Goal: Transaction & Acquisition: Purchase product/service

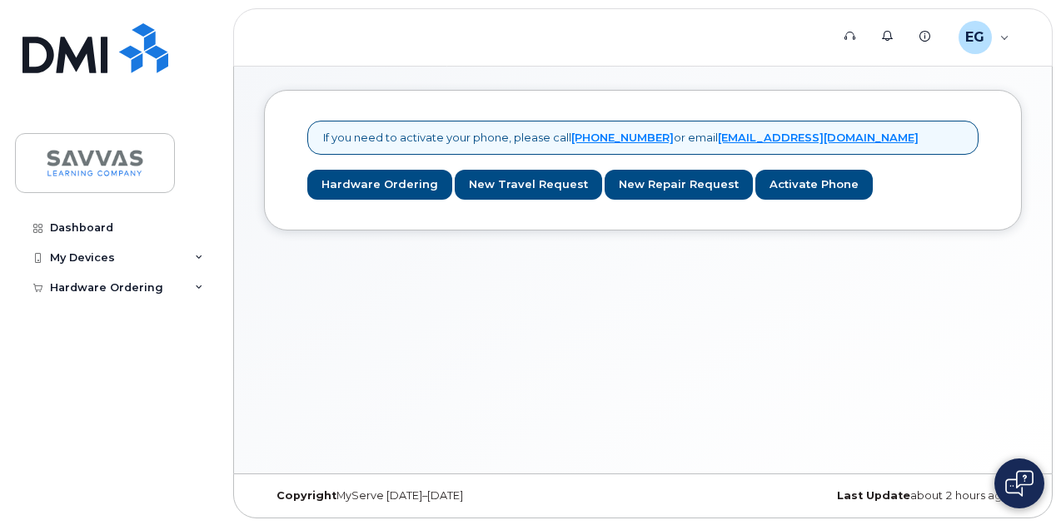
scroll to position [8, 0]
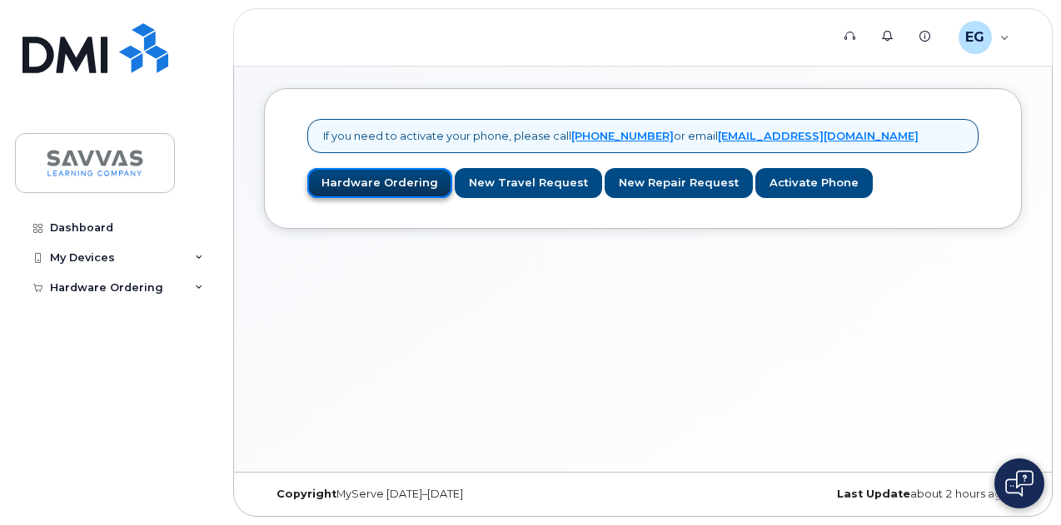
click at [396, 186] on link "Hardware Ordering" at bounding box center [379, 183] width 145 height 31
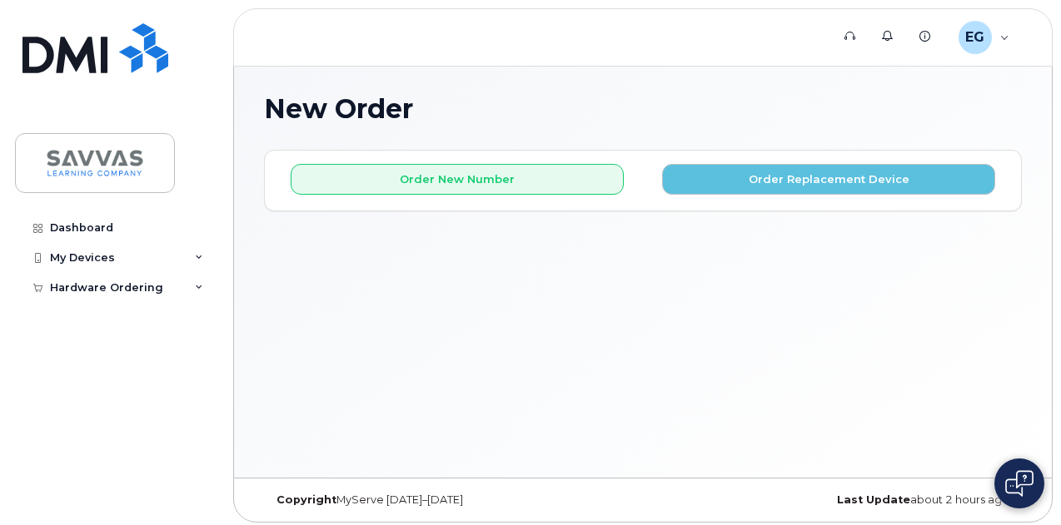
scroll to position [8, 0]
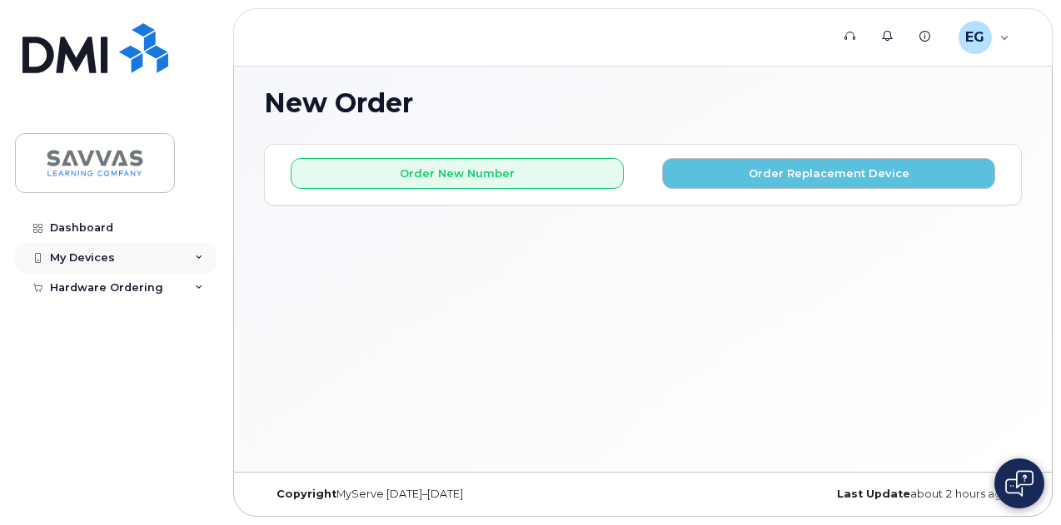
click at [65, 251] on div "My Devices" at bounding box center [82, 257] width 65 height 13
click at [998, 37] on div "EG Elizabeth Gonzales Employee" at bounding box center [984, 37] width 74 height 33
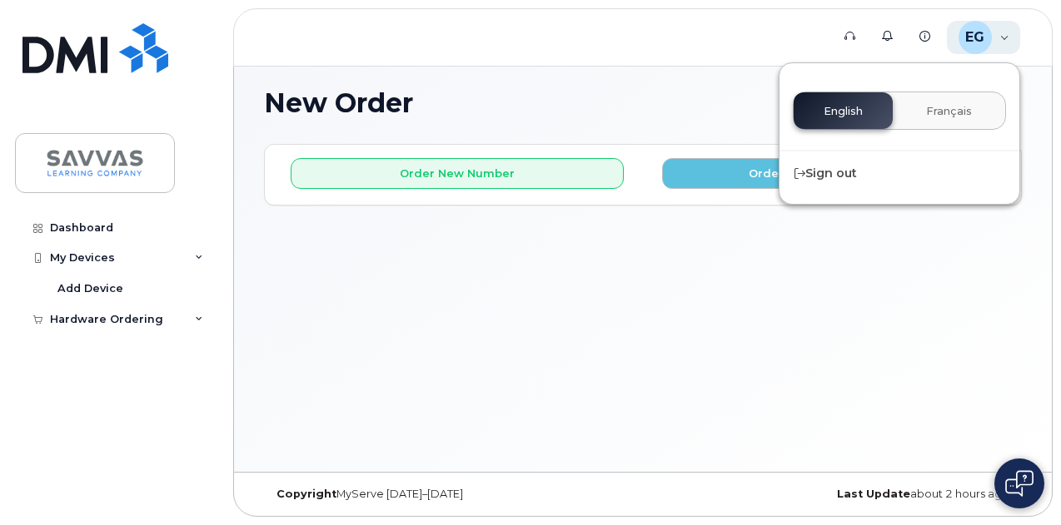
click at [998, 37] on div "EG Elizabeth Gonzales Employee" at bounding box center [984, 37] width 74 height 33
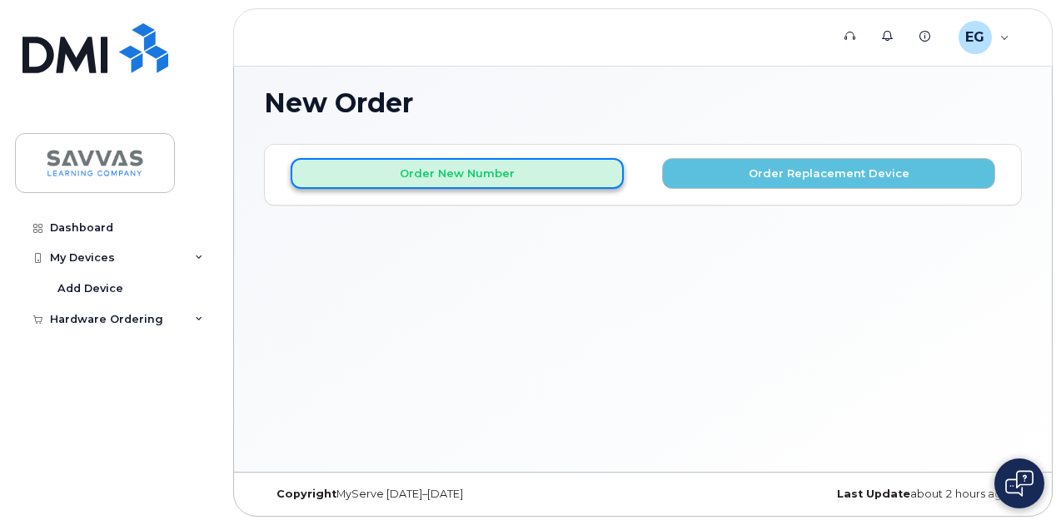
click at [476, 170] on button "Order New Number" at bounding box center [457, 173] width 333 height 31
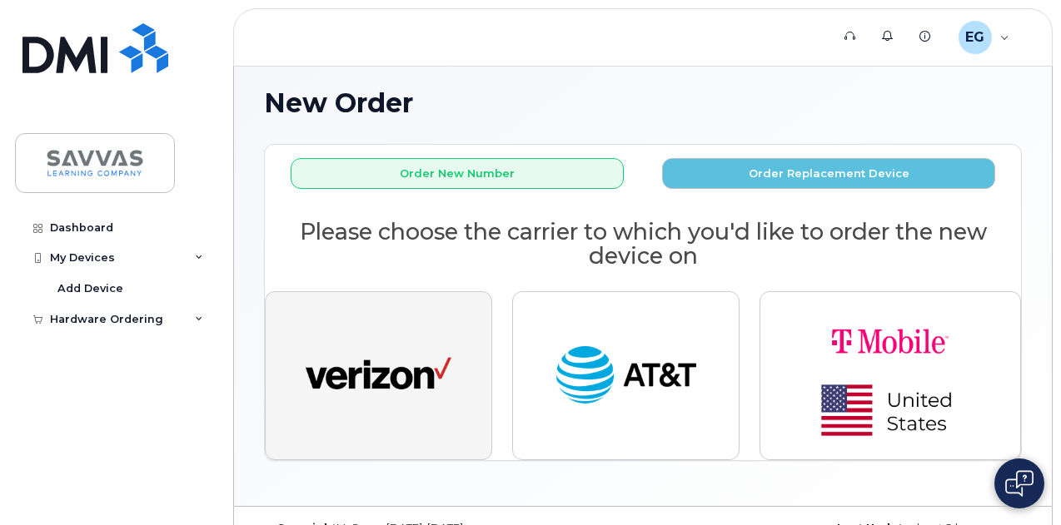
click at [446, 301] on button "button" at bounding box center [378, 375] width 227 height 168
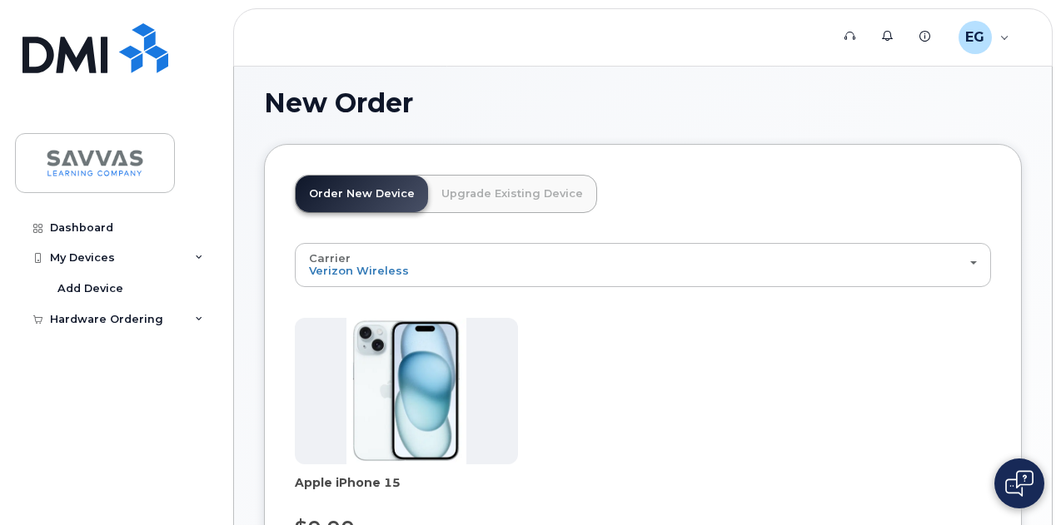
click at [381, 359] on img at bounding box center [406, 391] width 120 height 147
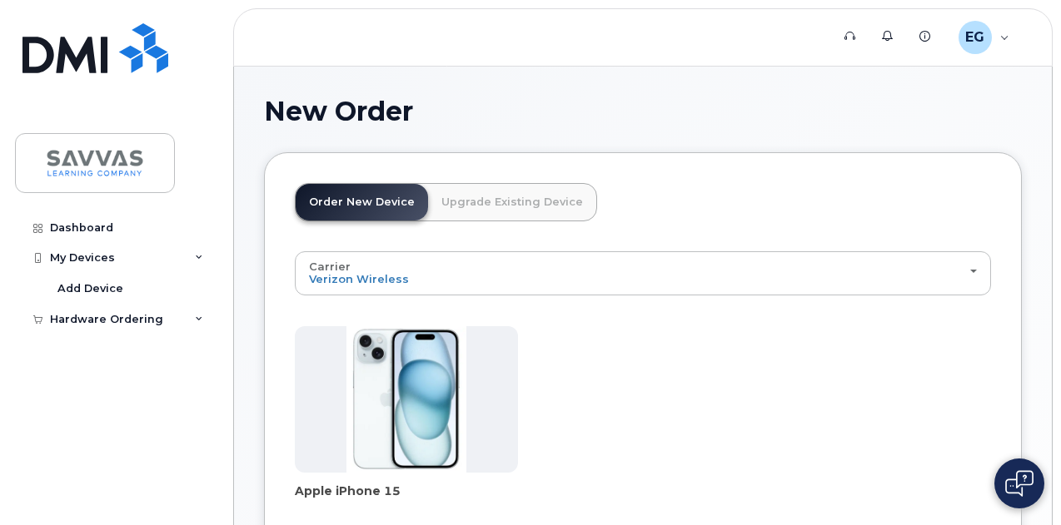
scroll to position [280, 0]
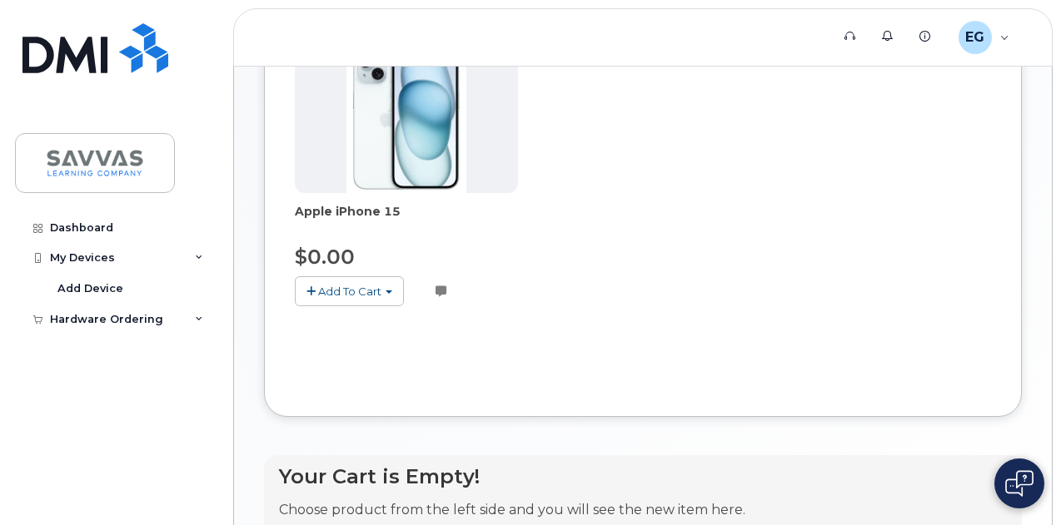
click at [376, 286] on span "Add To Cart" at bounding box center [349, 291] width 63 height 13
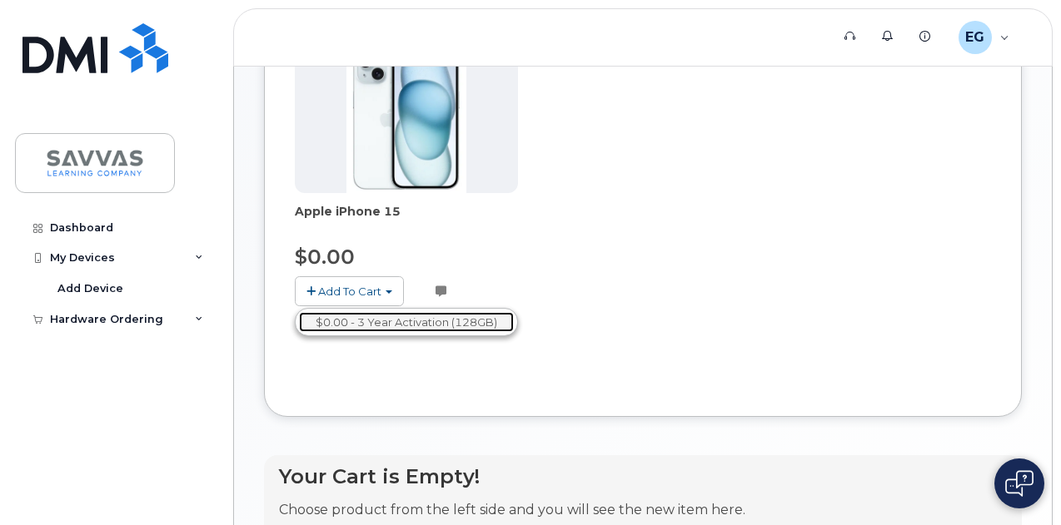
click at [379, 318] on link "$0.00 - 3 Year Activation (128GB)" at bounding box center [406, 322] width 215 height 21
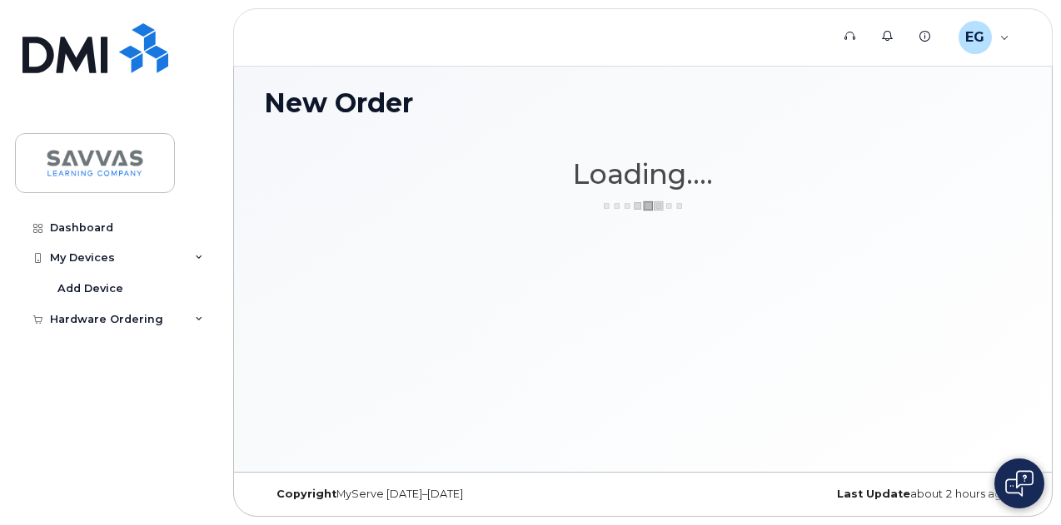
scroll to position [8, 0]
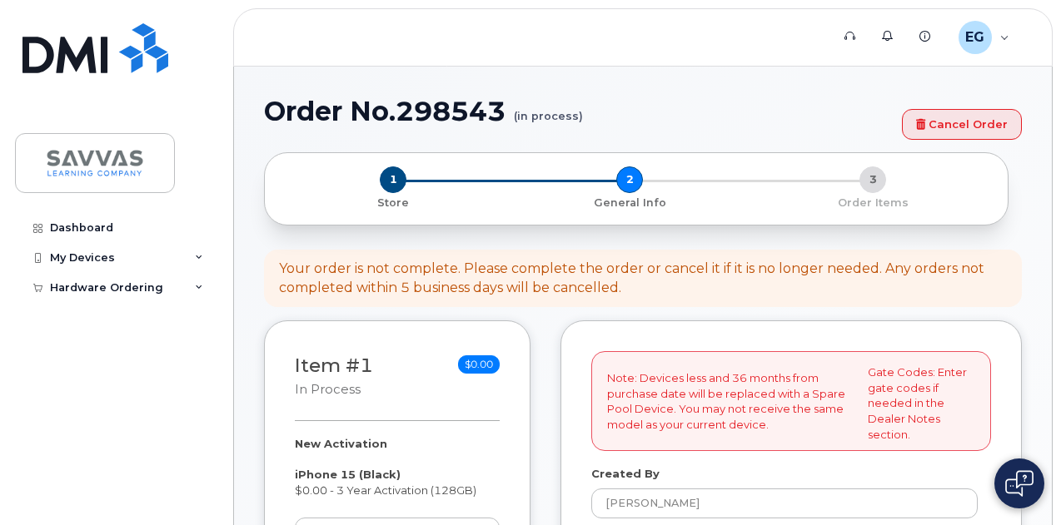
select select
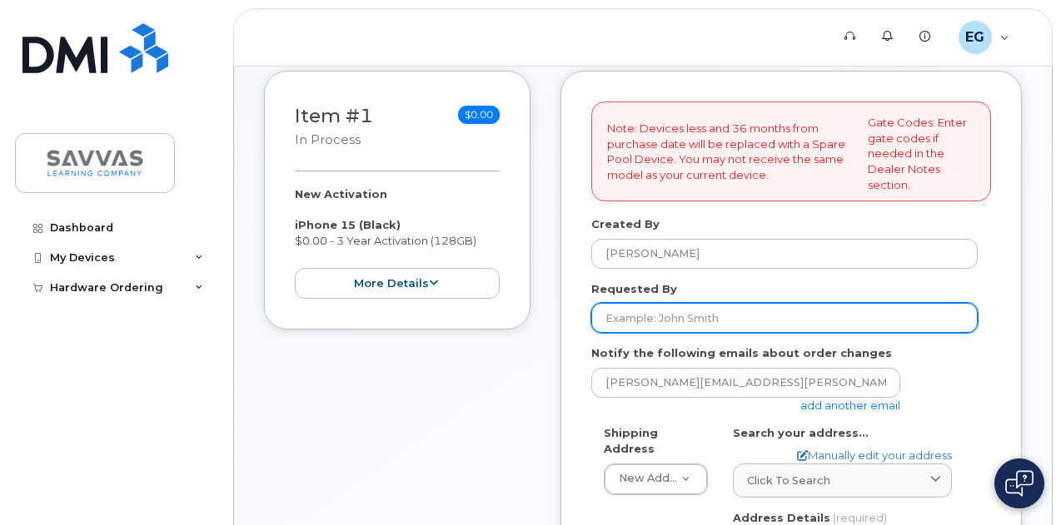
click at [646, 327] on input "Requested By" at bounding box center [784, 318] width 386 height 30
type input "[PERSON_NAME]"
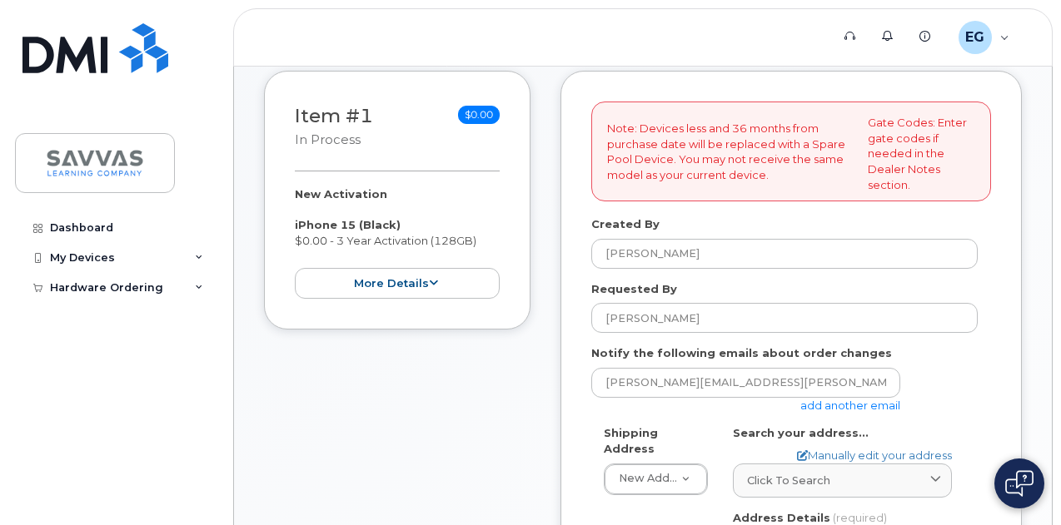
type input "1810 84th Avenue Ct"
type input "7193699178"
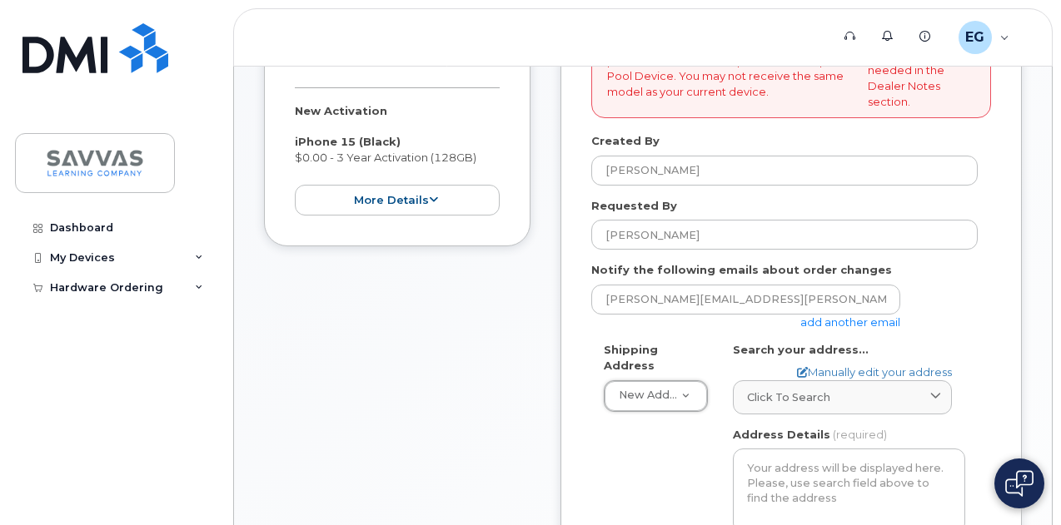
scroll to position [167, 0]
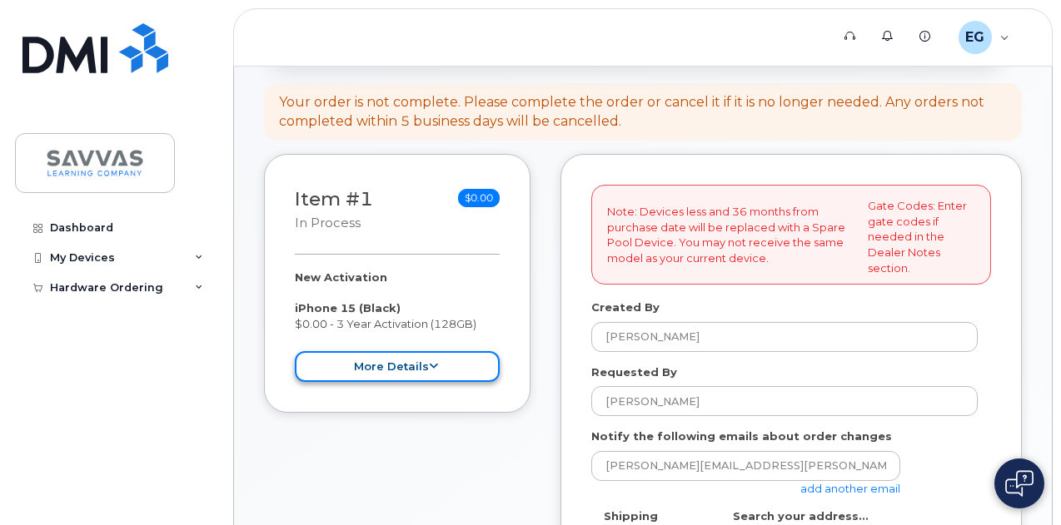
click at [467, 369] on button "more details" at bounding box center [397, 366] width 205 height 31
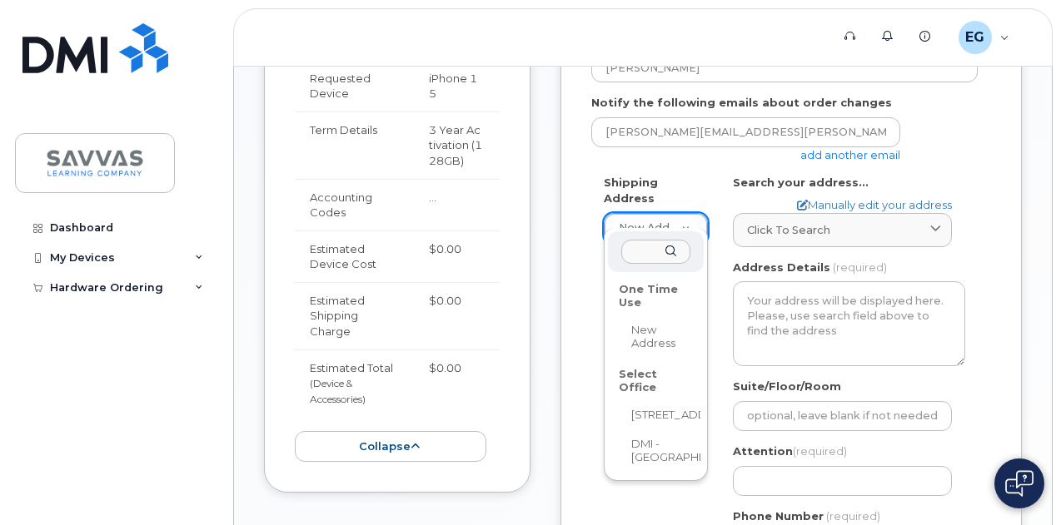
scroll to position [500, 0]
select select
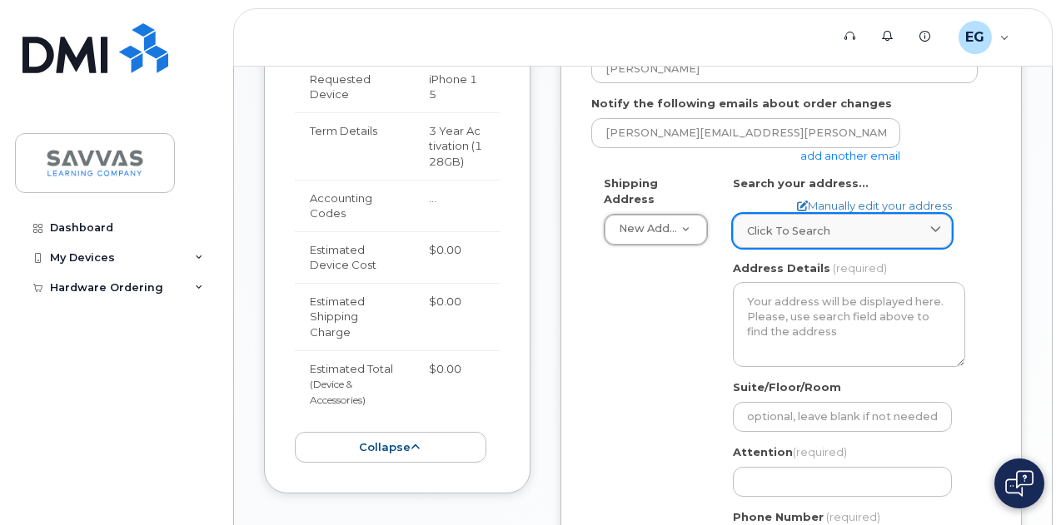
click at [805, 239] on link "Click to search" at bounding box center [842, 231] width 219 height 34
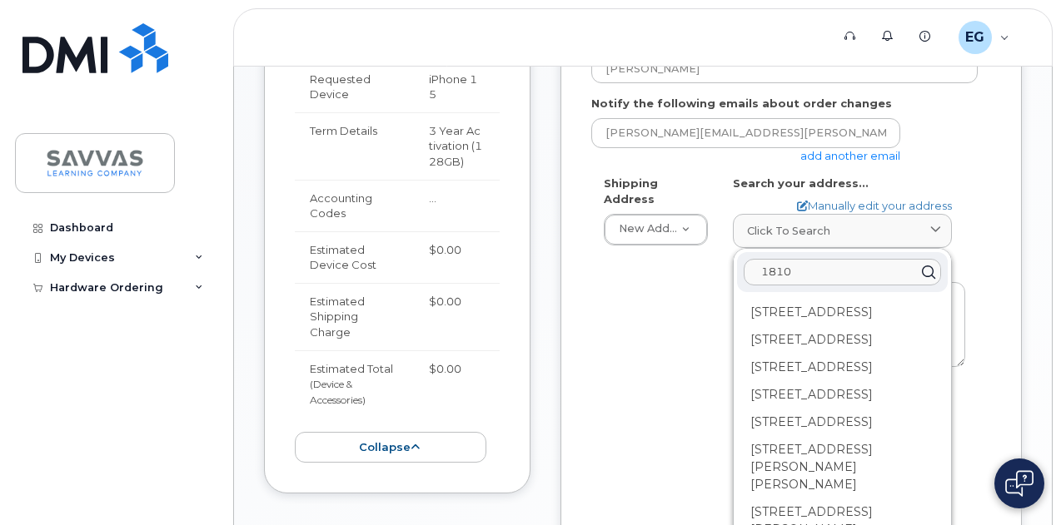
type input "1810 84th Avenue Ct"
type input "[PERSON_NAME]"
type input "7193699178"
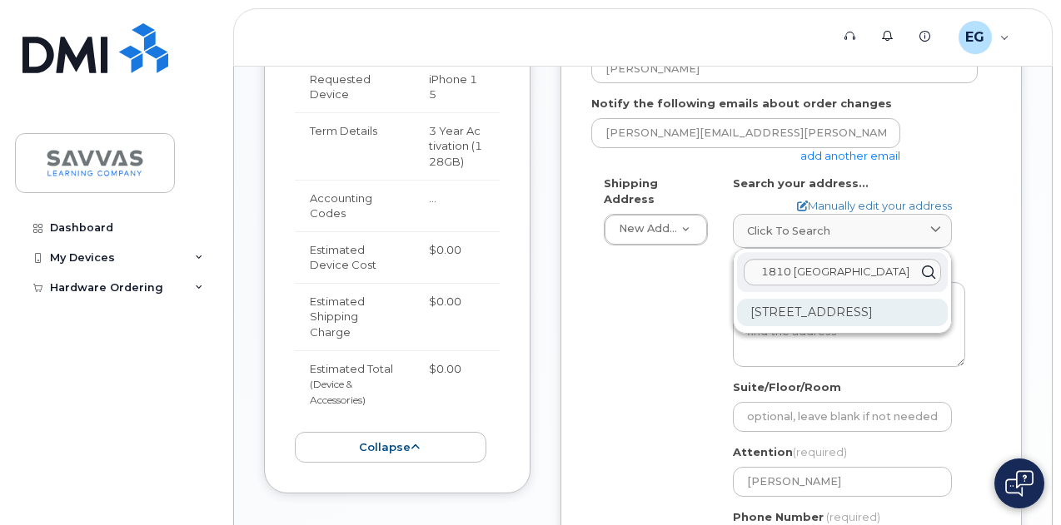
click at [900, 318] on div "1810 84th Avenue Ct Greeley CO 80634-4646" at bounding box center [842, 312] width 211 height 27
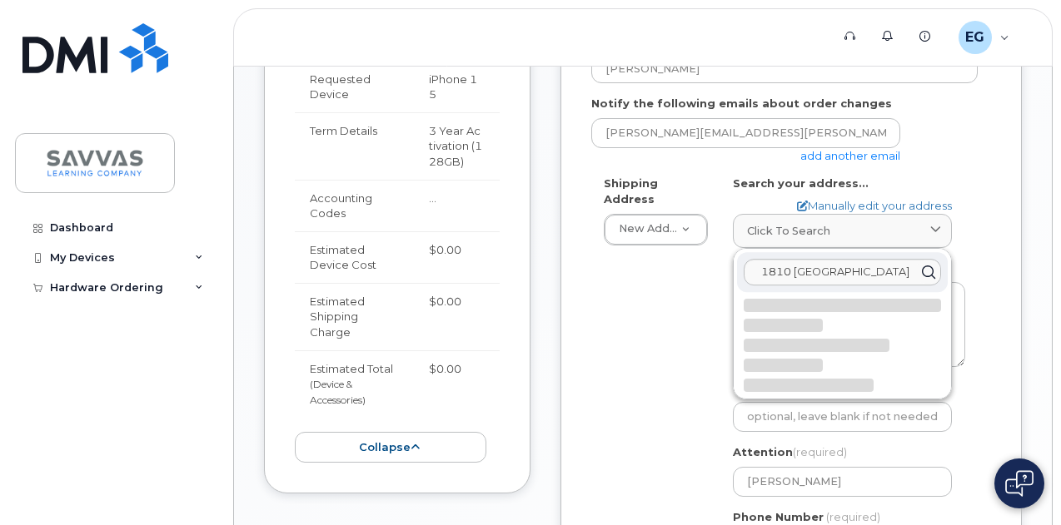
select select
type textarea "1810 84th Avenue Ct GREELEY CO 80634-4646 UNITED STATES"
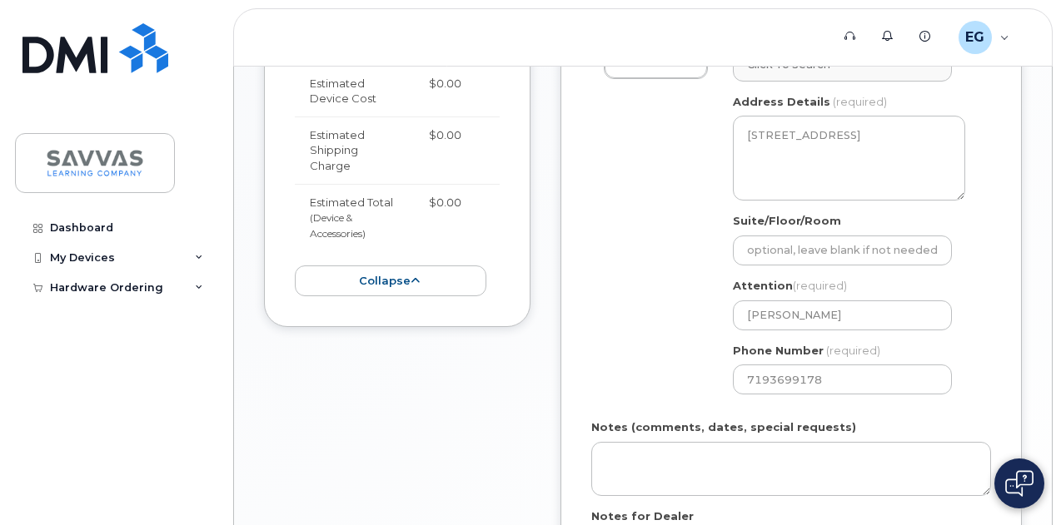
scroll to position [909, 0]
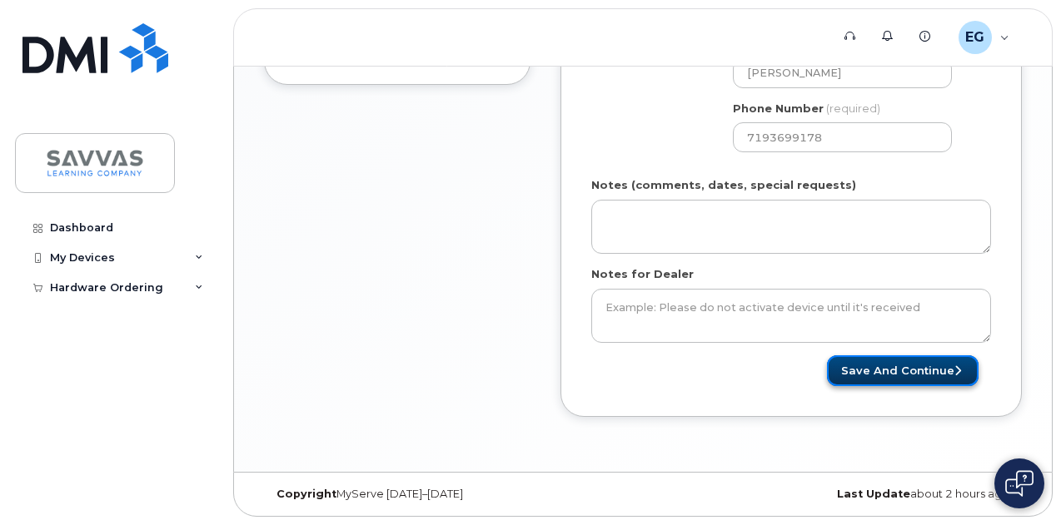
click at [878, 376] on button "Save and Continue" at bounding box center [903, 371] width 152 height 31
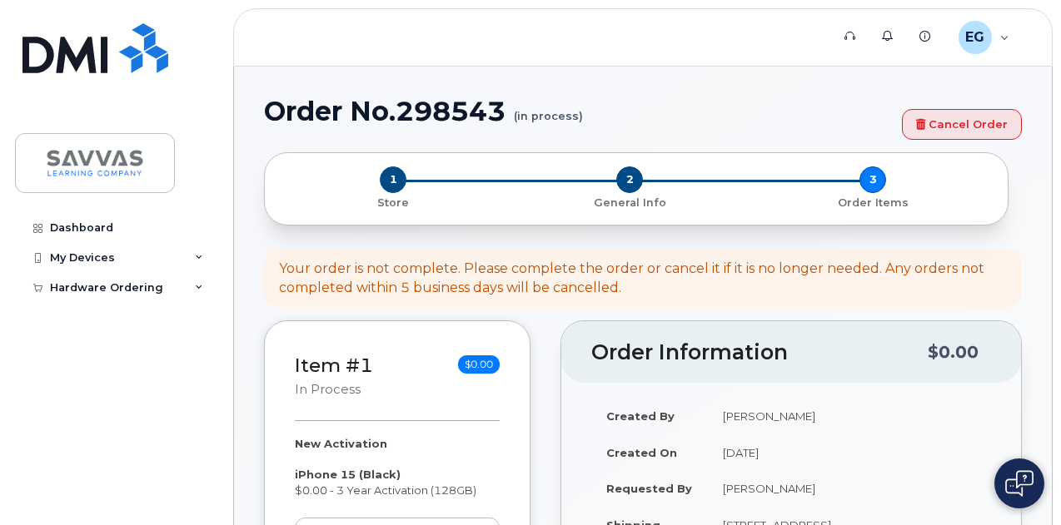
select select
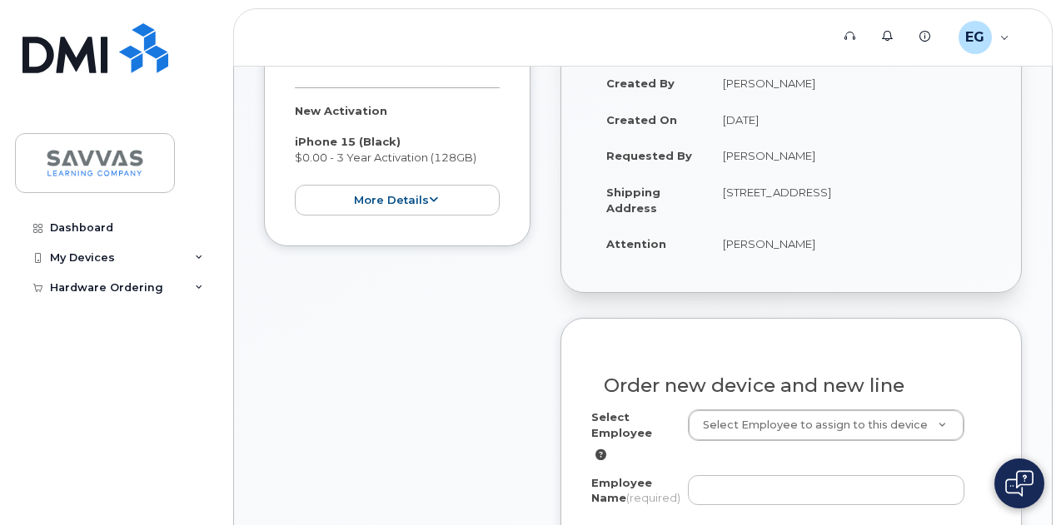
scroll to position [416, 0]
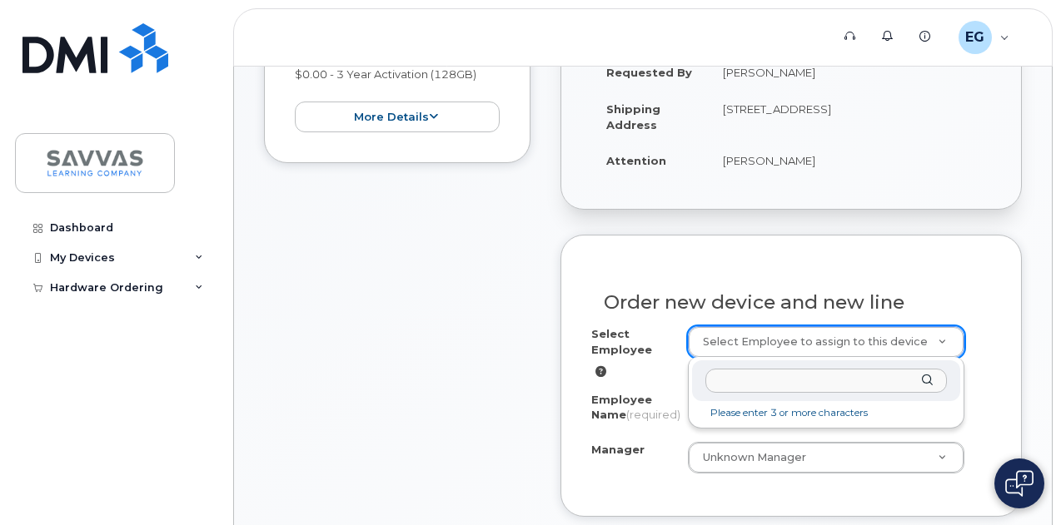
click at [835, 384] on input "text" at bounding box center [826, 381] width 242 height 24
click at [834, 382] on input "elizabeth gonzales" at bounding box center [826, 381] width 242 height 24
type input "elizabeth gonzales"
click at [930, 378] on div "elizabeth gonzales" at bounding box center [826, 381] width 268 height 41
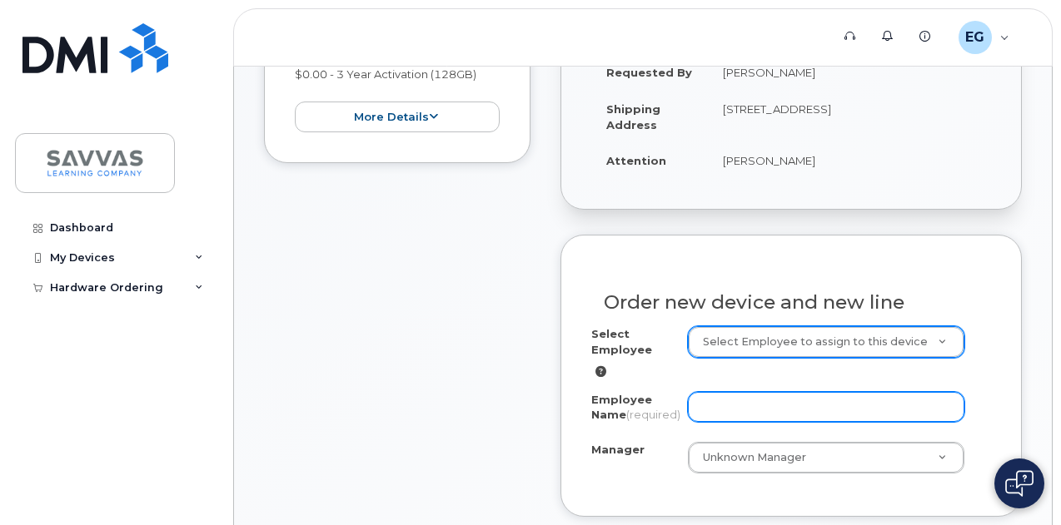
click at [811, 408] on input "Employee Name (required)" at bounding box center [826, 407] width 276 height 30
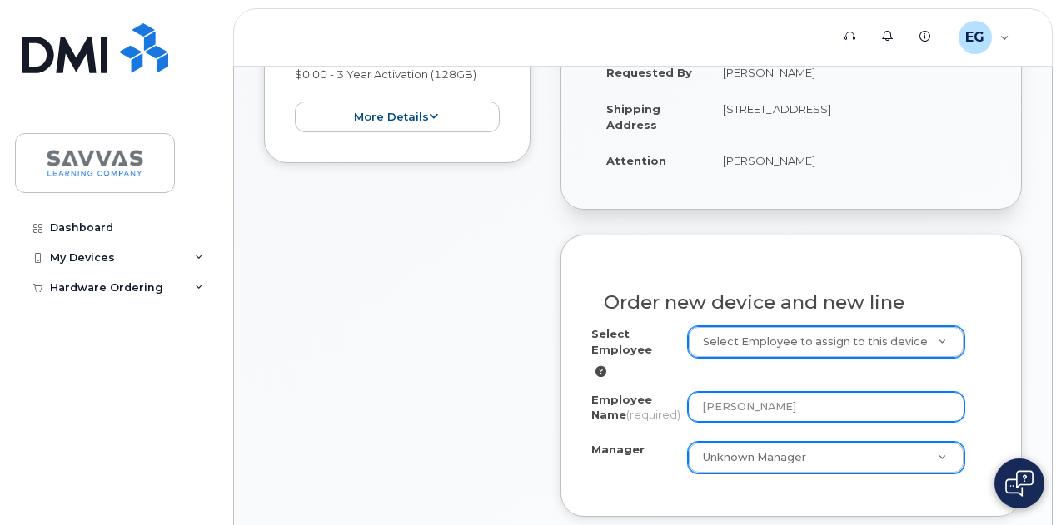
type input "[PERSON_NAME]"
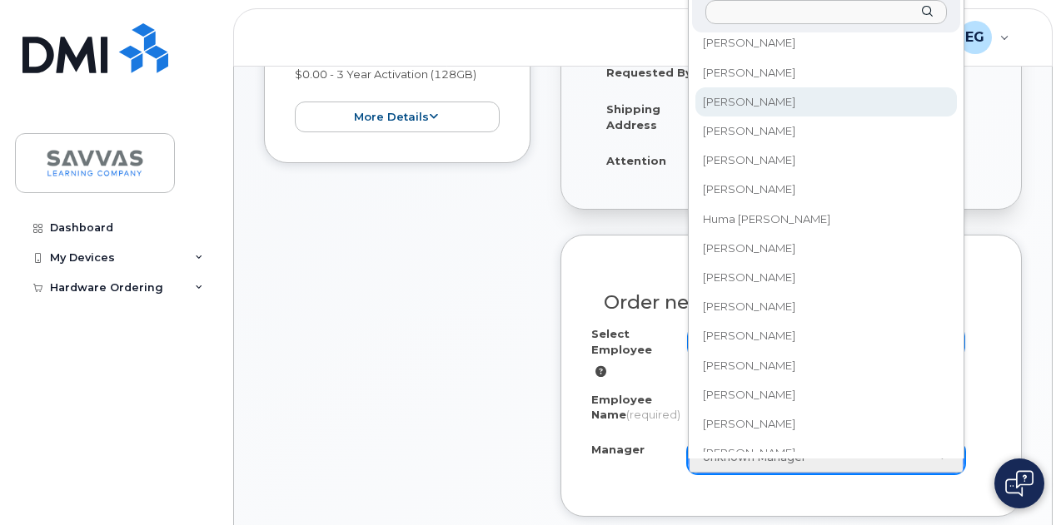
scroll to position [3703, 0]
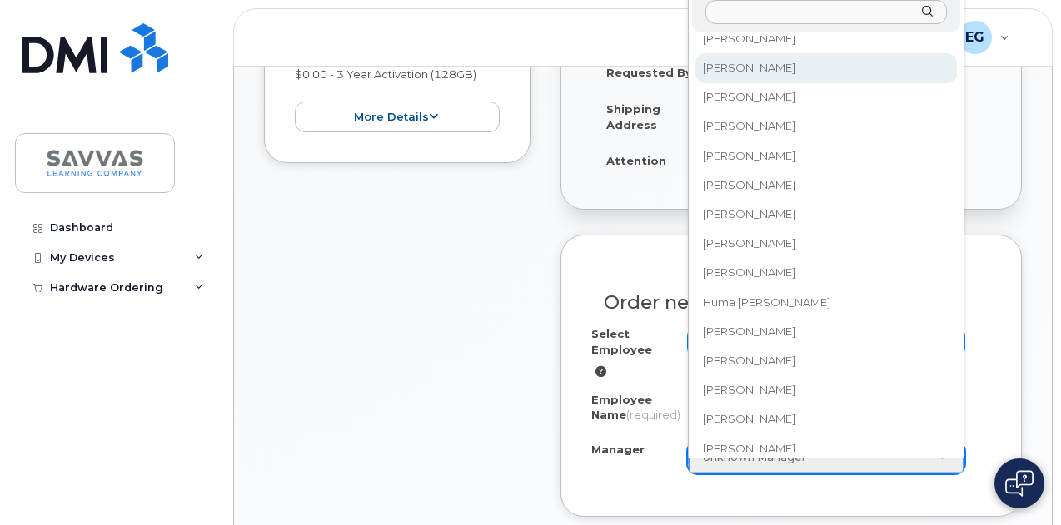
select select "2016396"
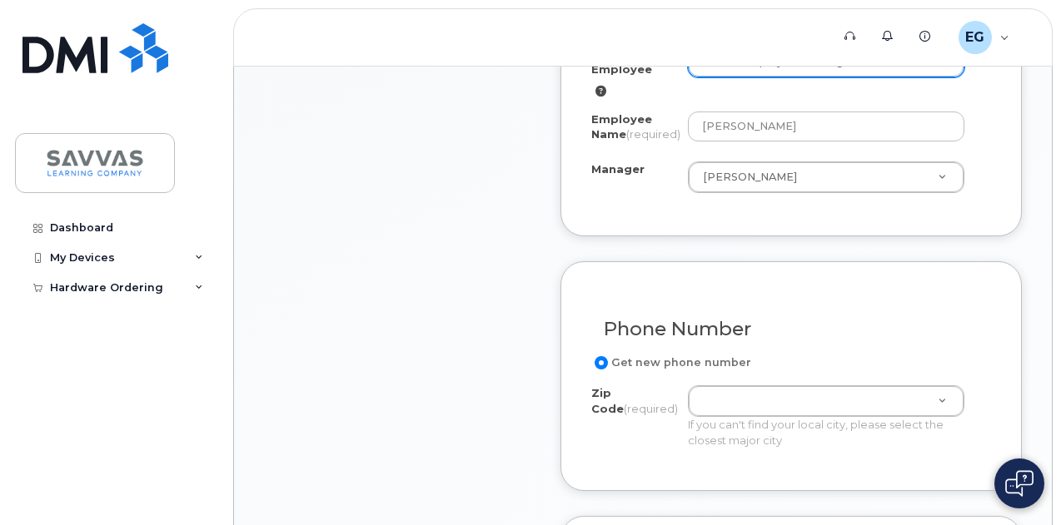
scroll to position [833, 0]
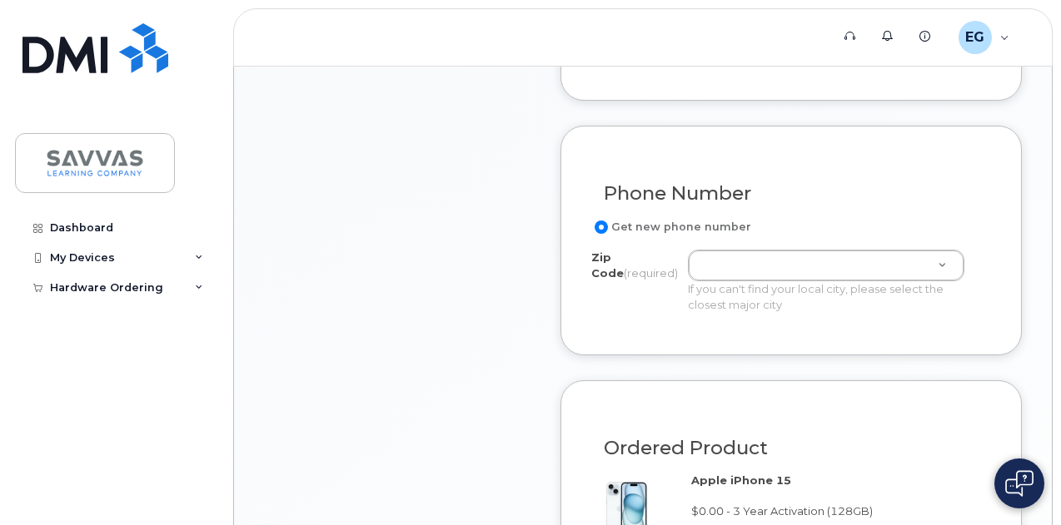
click at [645, 237] on label "Get new phone number" at bounding box center [671, 227] width 160 height 20
click at [608, 234] on input "Get new phone number" at bounding box center [601, 227] width 13 height 13
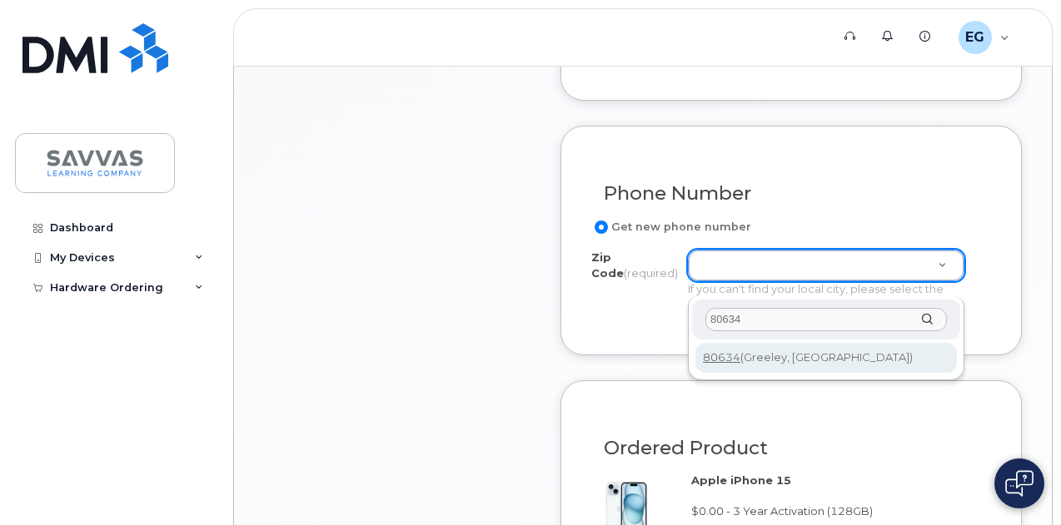
type input "80634"
type input "80634 (Greeley, CO)"
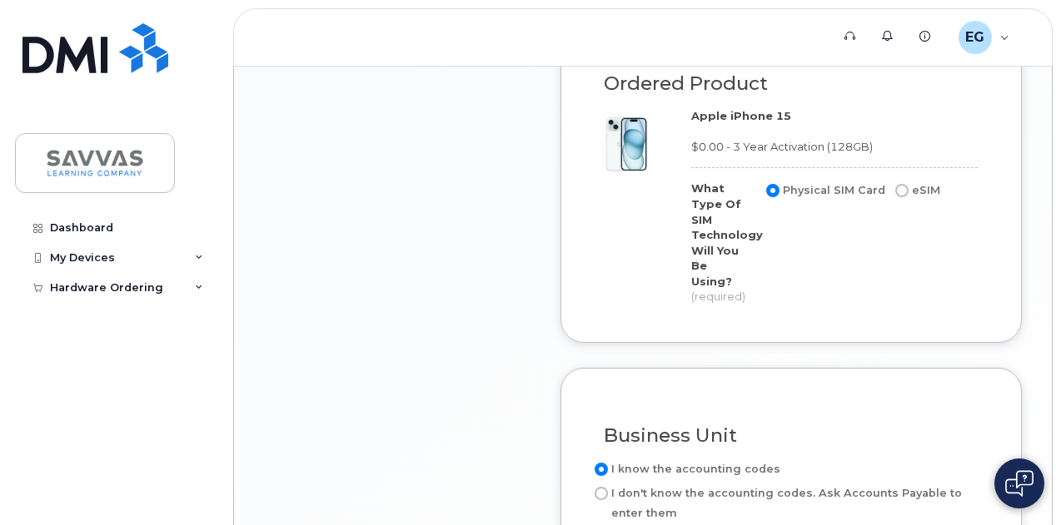
scroll to position [1197, 0]
click at [895, 198] on input "eSIM" at bounding box center [901, 191] width 13 height 13
radio input "true"
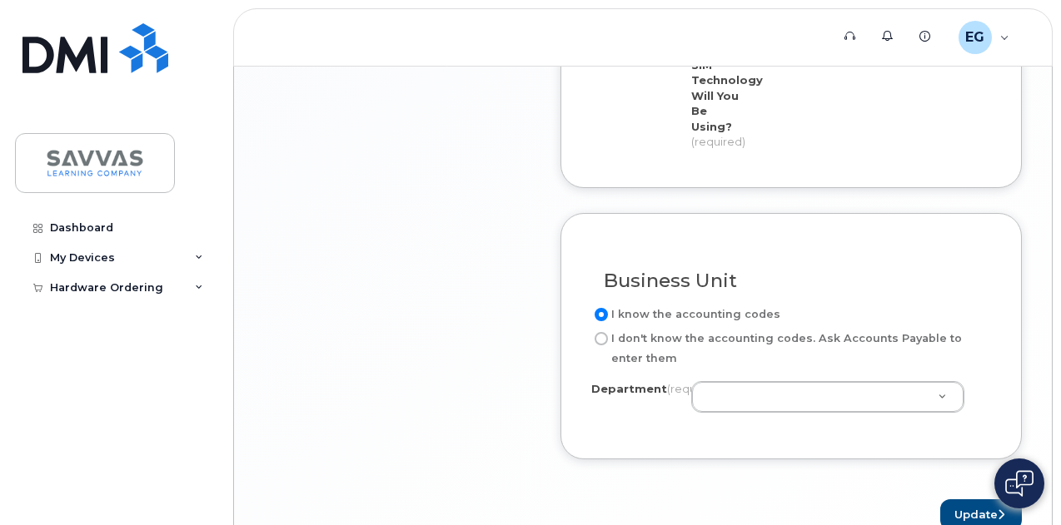
scroll to position [1447, 0]
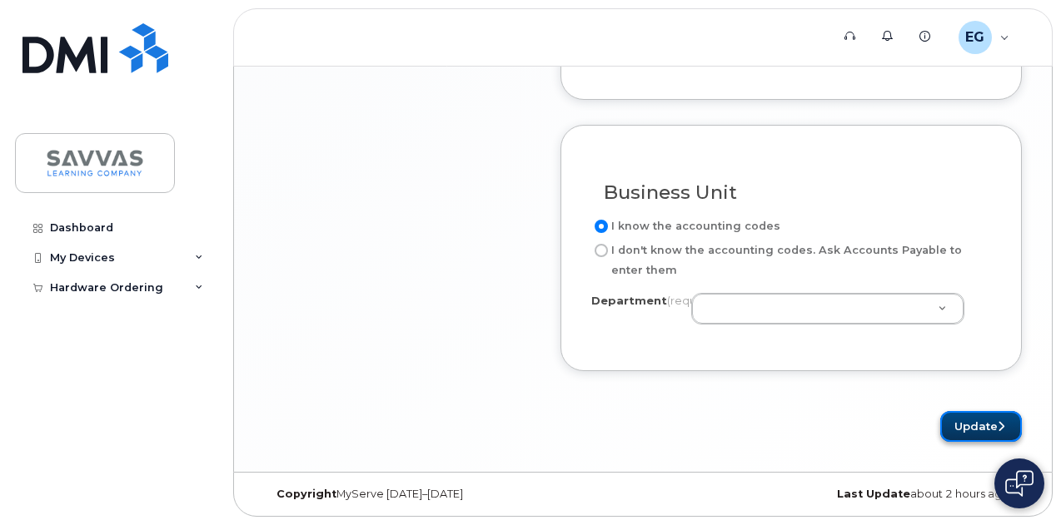
click at [985, 430] on button "Update" at bounding box center [981, 426] width 82 height 31
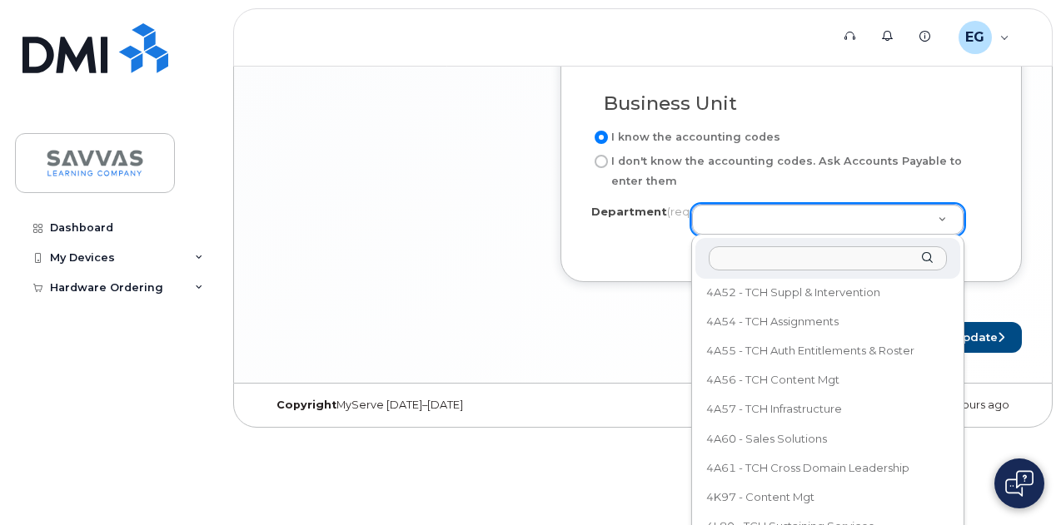
scroll to position [1166, 0]
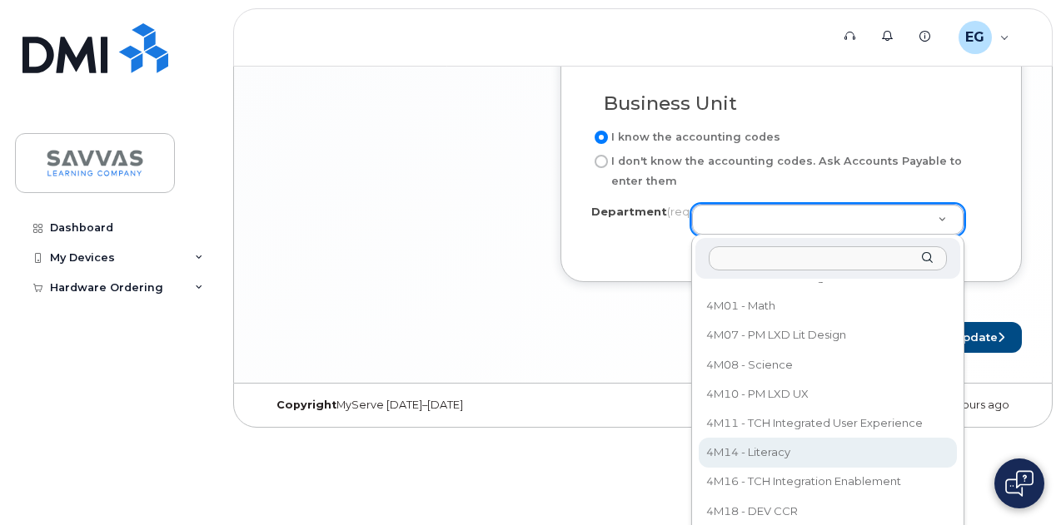
select select "4M14 - Literacy"
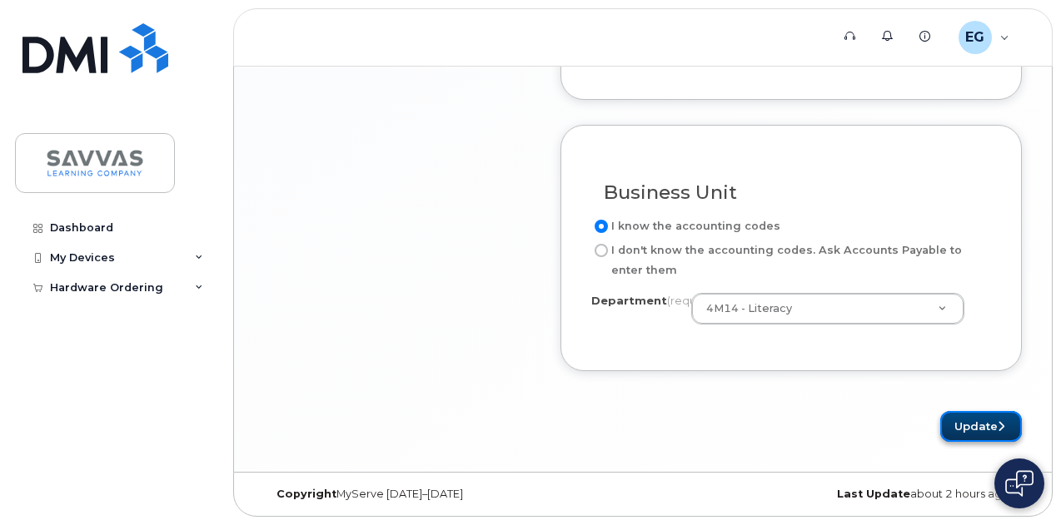
click at [985, 434] on button "Update" at bounding box center [981, 426] width 82 height 31
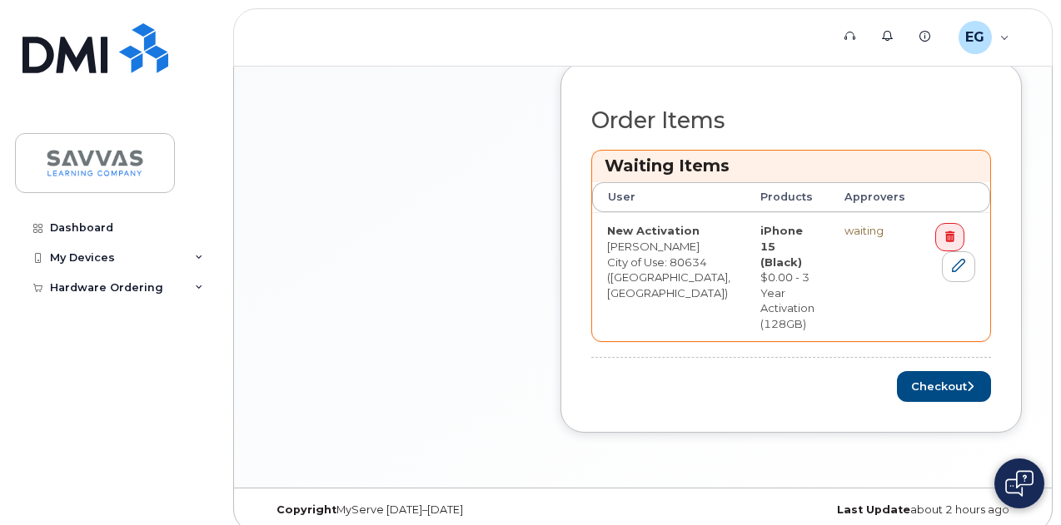
scroll to position [660, 0]
click at [930, 371] on button "Checkout" at bounding box center [944, 386] width 94 height 31
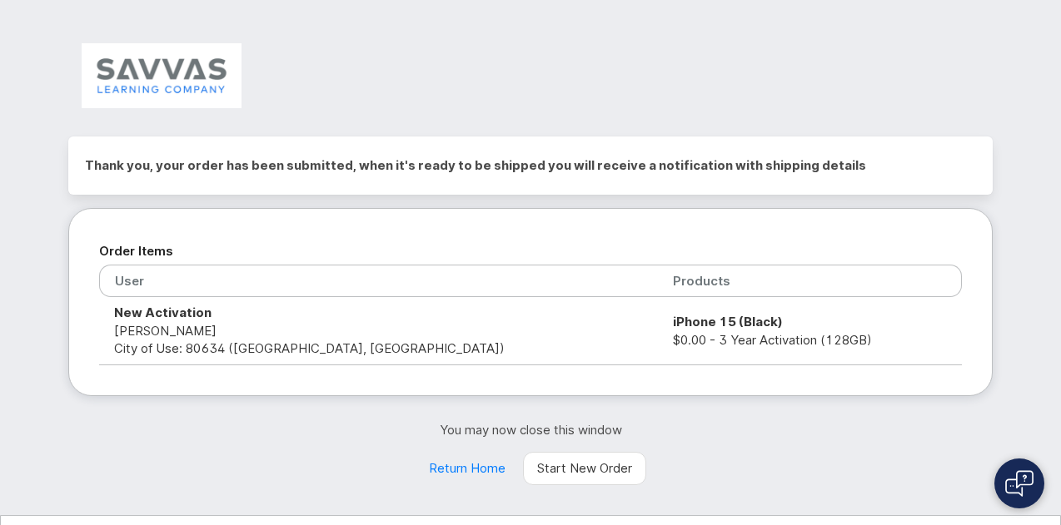
scroll to position [35, 0]
